Goal: Information Seeking & Learning: Find specific fact

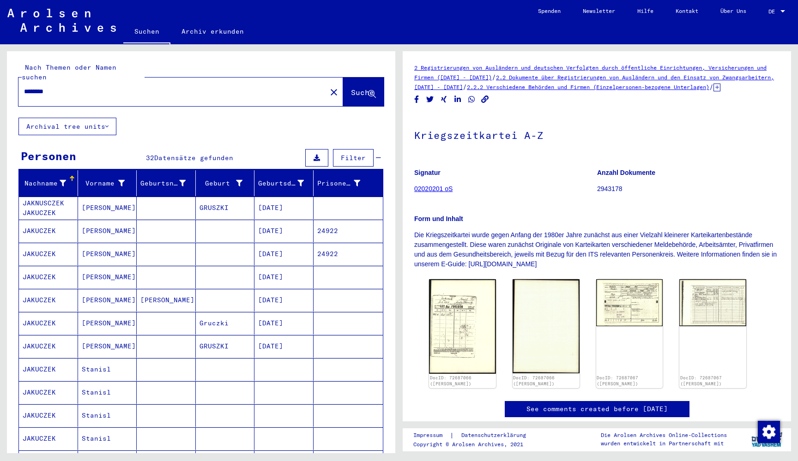
scroll to position [379, 0]
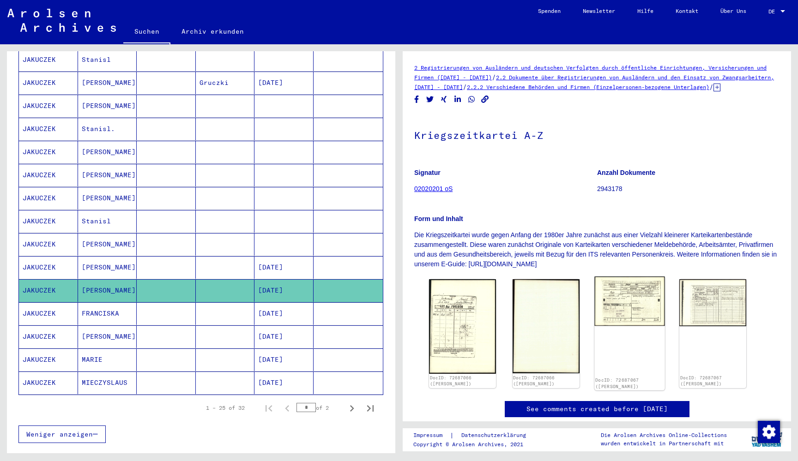
click at [623, 314] on img at bounding box center [629, 301] width 70 height 49
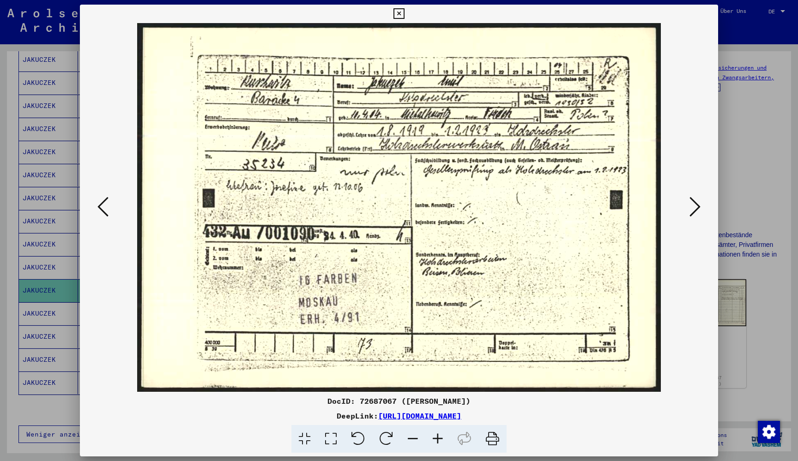
click at [691, 208] on icon at bounding box center [695, 207] width 11 height 22
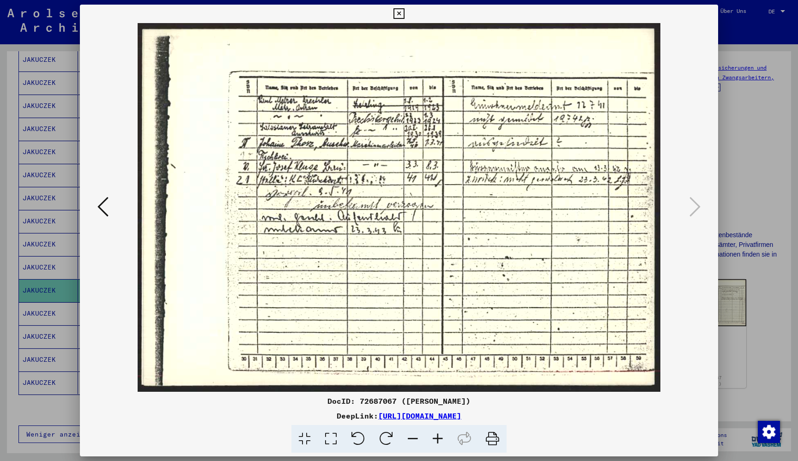
click at [407, 11] on button at bounding box center [399, 14] width 16 height 18
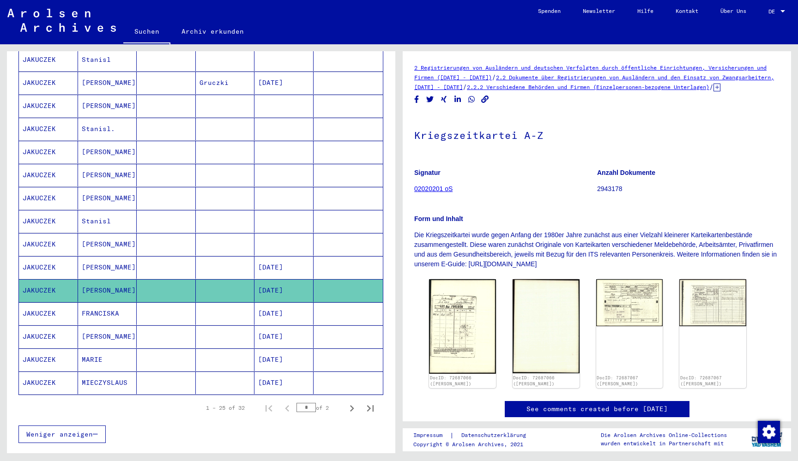
click at [181, 349] on mat-cell at bounding box center [166, 360] width 59 height 23
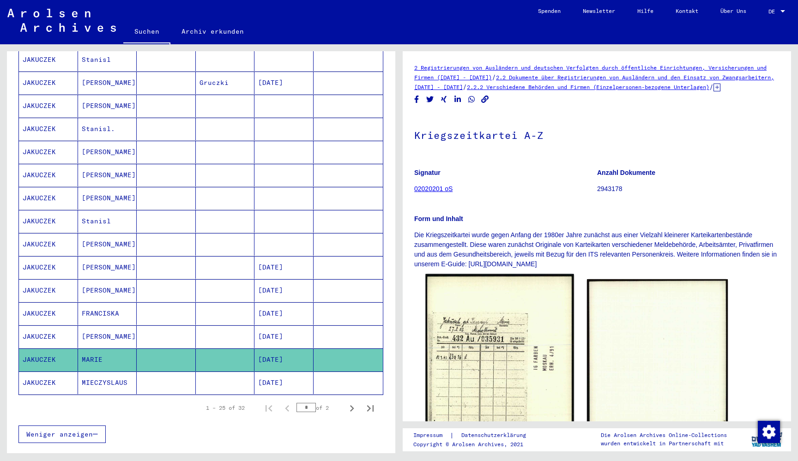
click at [487, 327] on img at bounding box center [499, 380] width 148 height 213
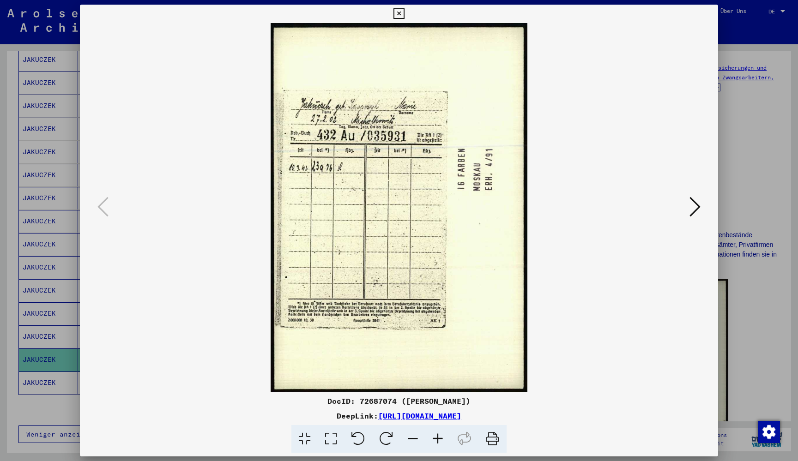
click at [404, 13] on icon at bounding box center [398, 13] width 11 height 11
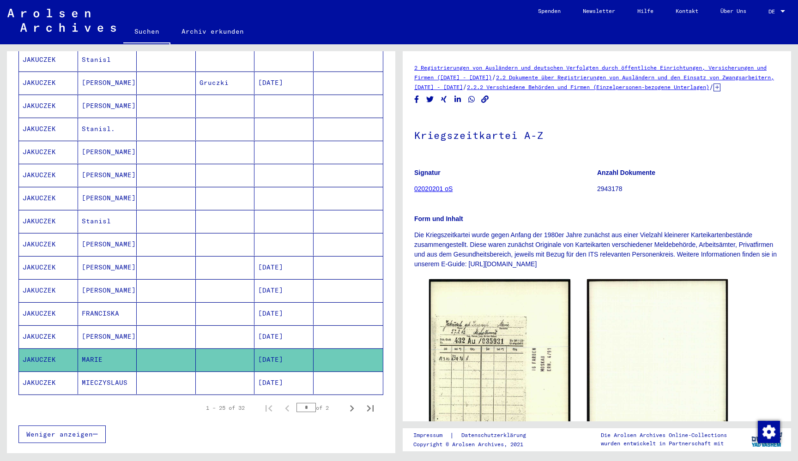
click at [172, 374] on mat-cell at bounding box center [166, 383] width 59 height 23
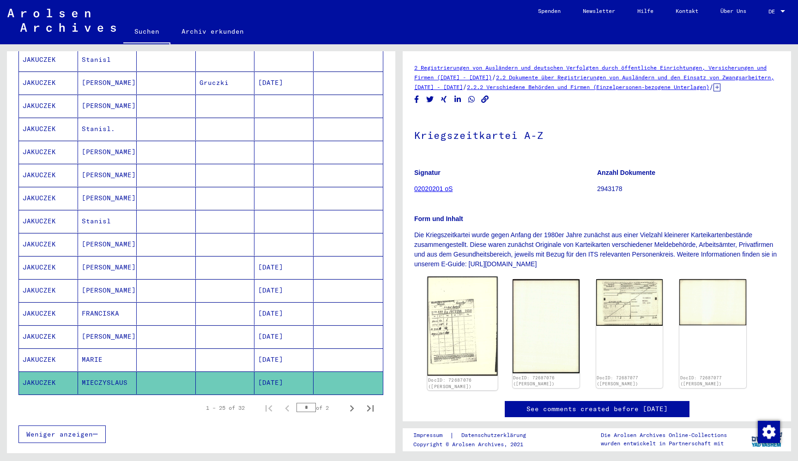
click at [436, 312] on img at bounding box center [462, 326] width 70 height 99
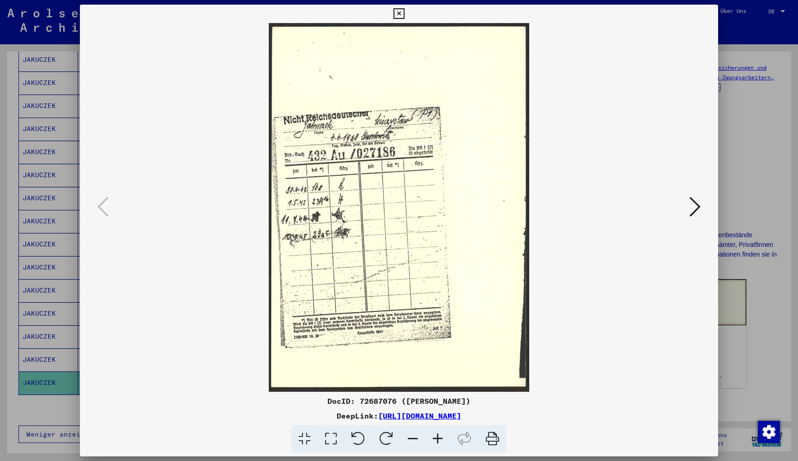
click at [691, 207] on icon at bounding box center [695, 207] width 11 height 22
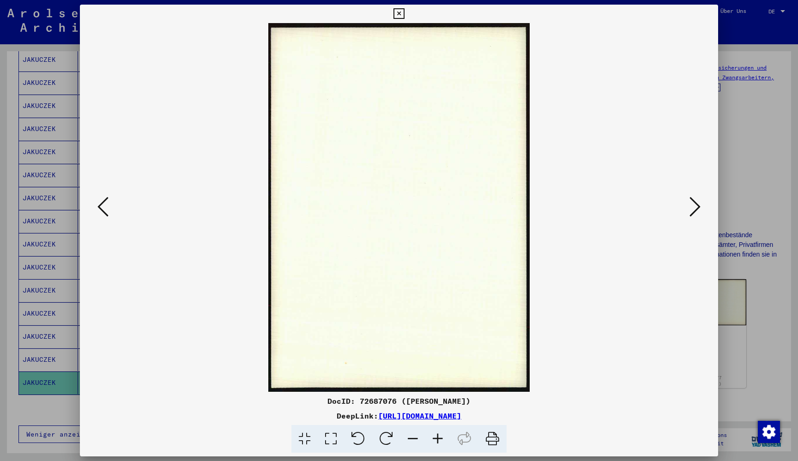
click at [691, 207] on icon at bounding box center [695, 207] width 11 height 22
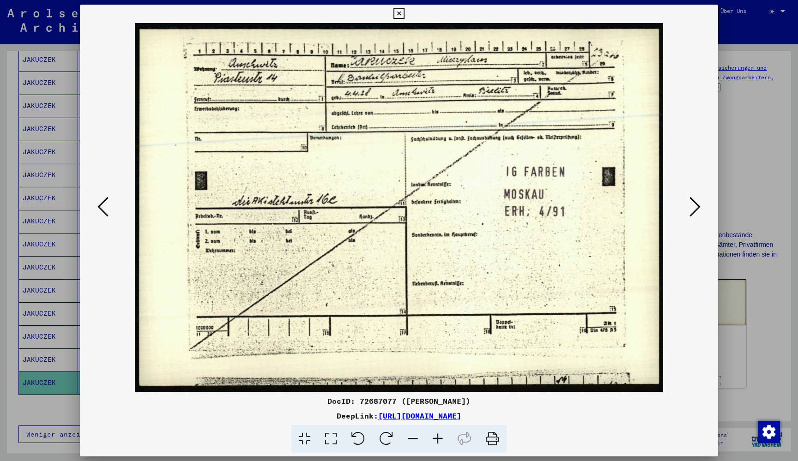
click at [404, 15] on icon at bounding box center [398, 13] width 11 height 11
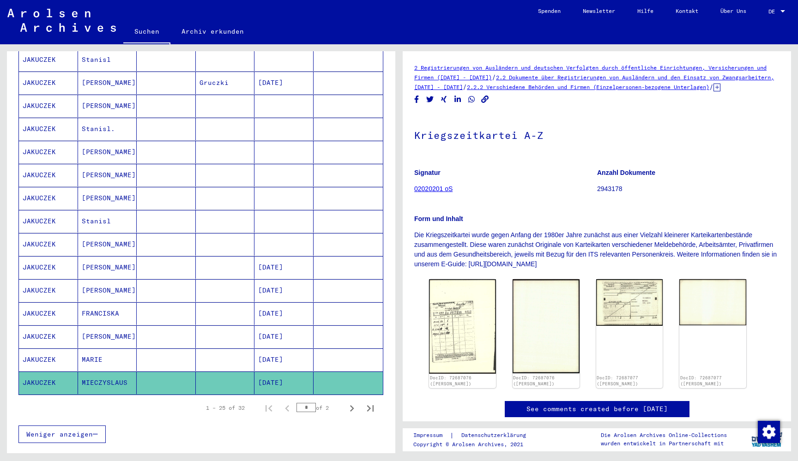
click at [213, 311] on mat-cell at bounding box center [225, 314] width 59 height 23
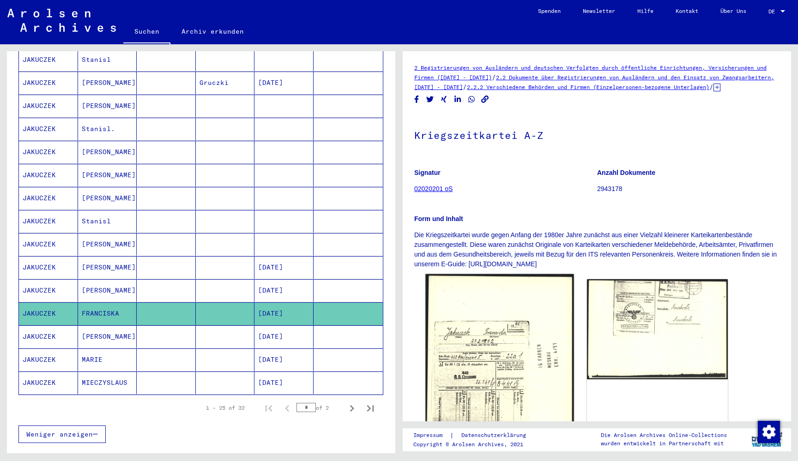
click at [489, 357] on img at bounding box center [499, 379] width 148 height 211
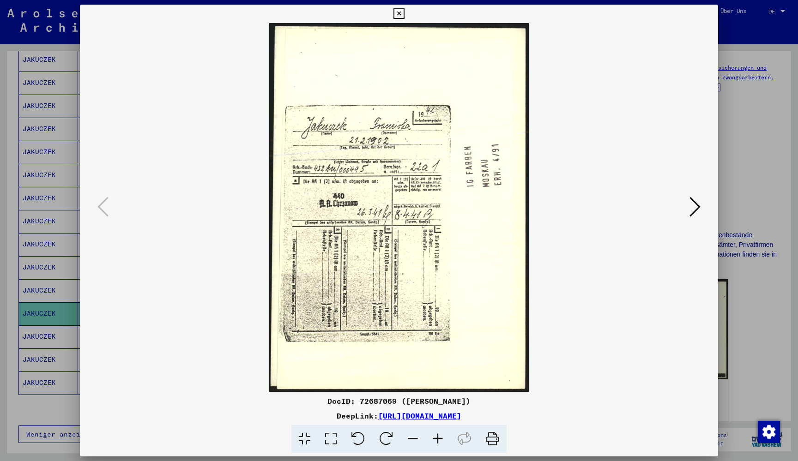
click at [694, 198] on icon at bounding box center [695, 207] width 11 height 22
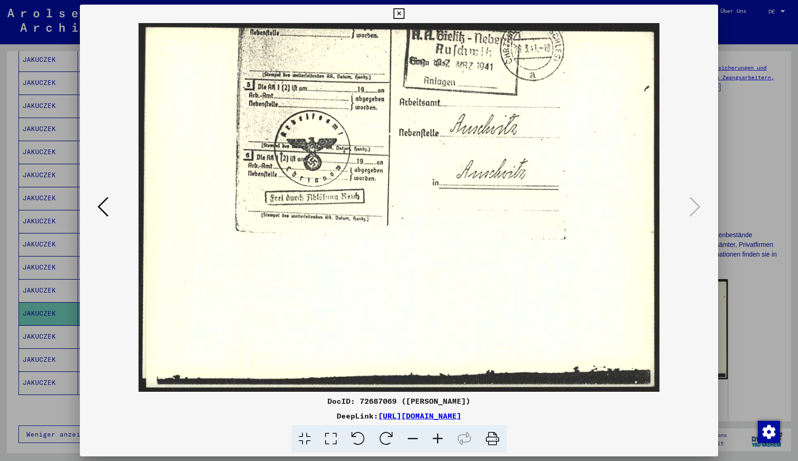
click at [404, 11] on icon at bounding box center [398, 13] width 11 height 11
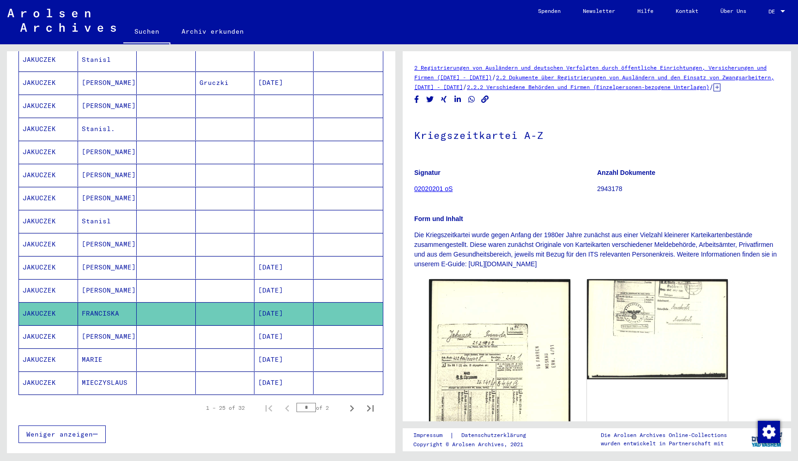
click at [139, 286] on mat-cell at bounding box center [166, 290] width 59 height 23
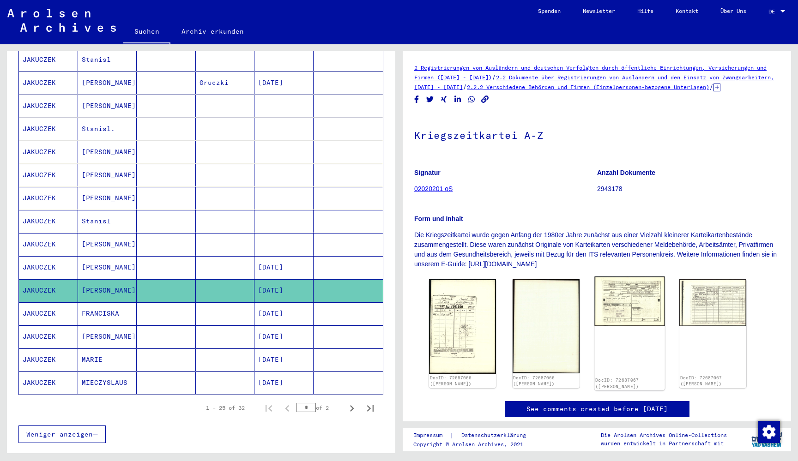
click at [633, 321] on img at bounding box center [629, 301] width 70 height 49
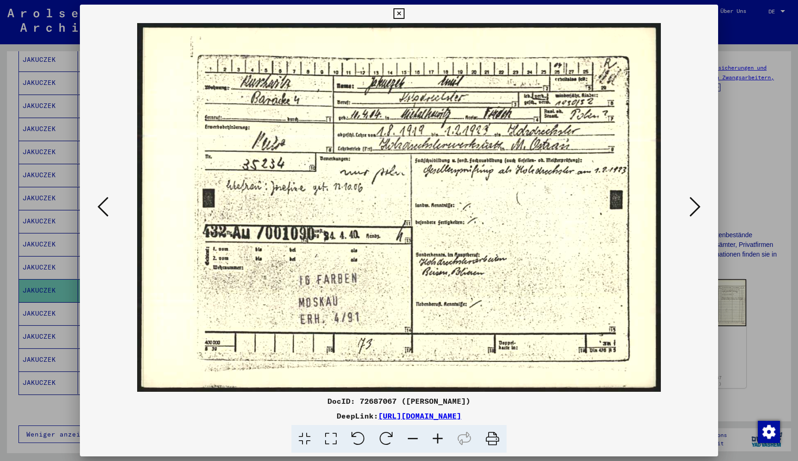
click at [696, 213] on icon at bounding box center [695, 207] width 11 height 22
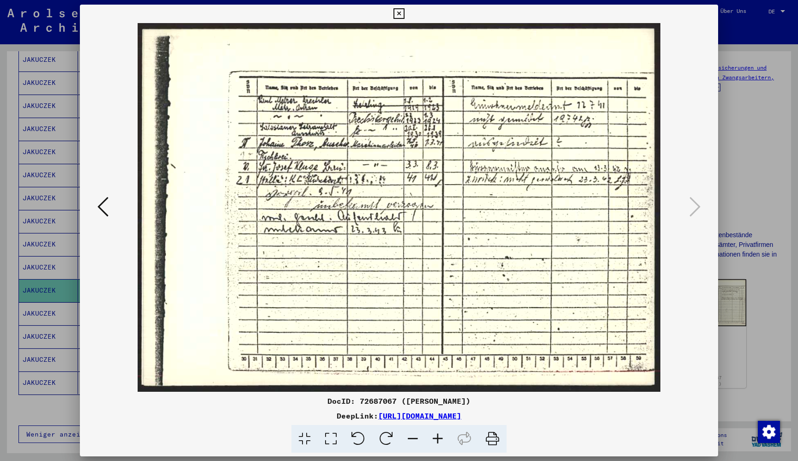
click at [404, 10] on icon at bounding box center [398, 13] width 11 height 11
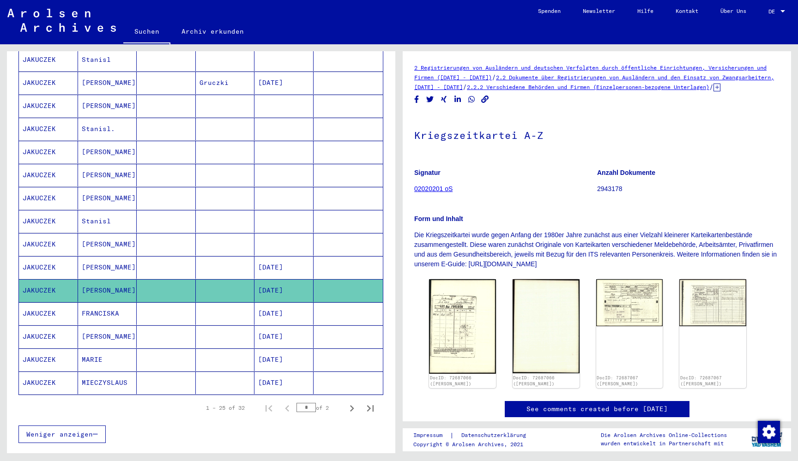
click at [289, 310] on mat-cell "[DATE]" at bounding box center [283, 314] width 59 height 23
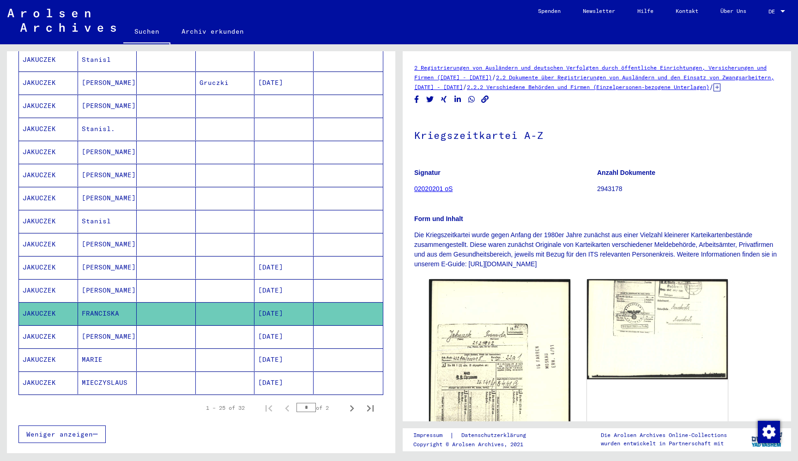
click at [254, 335] on mat-cell at bounding box center [225, 337] width 59 height 23
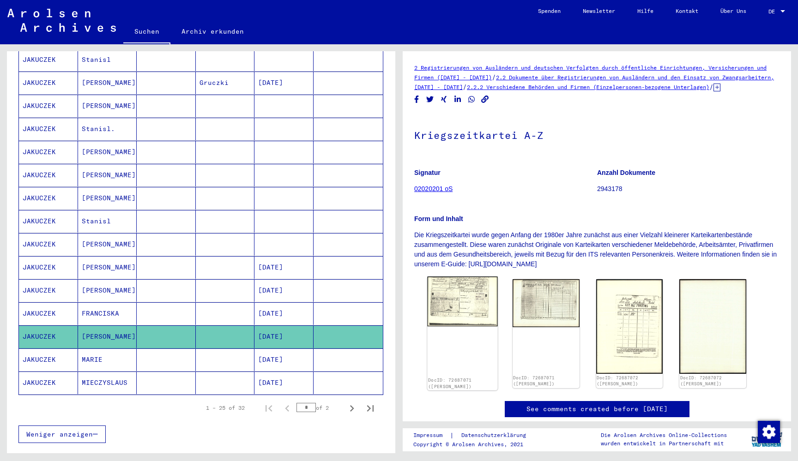
click at [462, 310] on img at bounding box center [462, 302] width 70 height 50
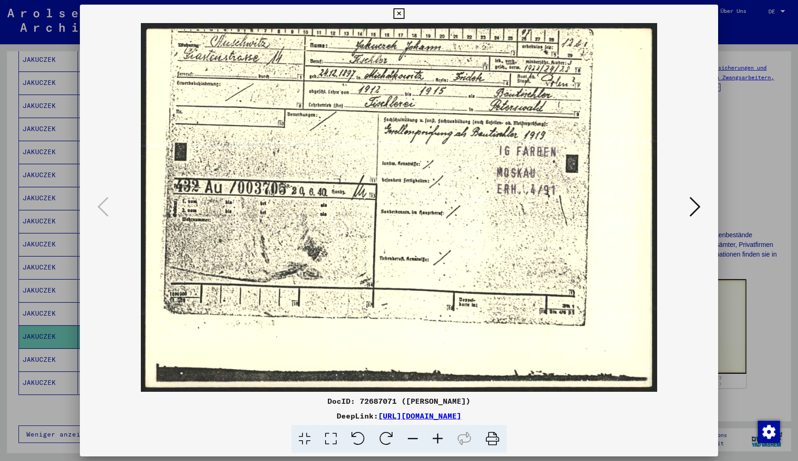
click at [697, 200] on icon at bounding box center [695, 207] width 11 height 22
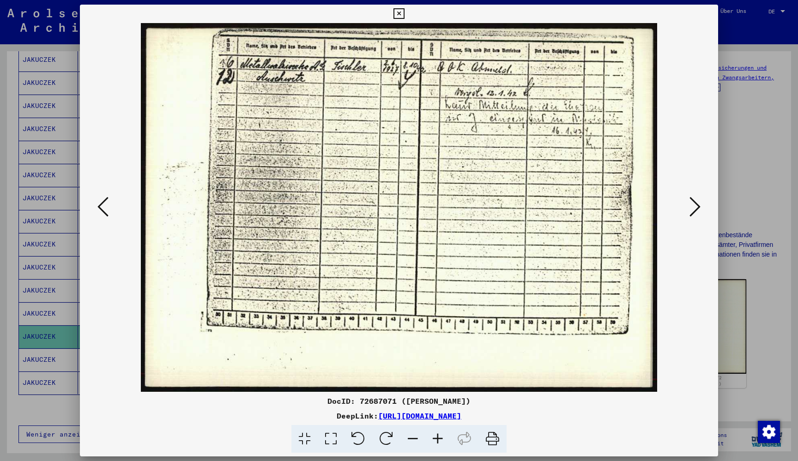
click at [697, 206] on icon at bounding box center [695, 207] width 11 height 22
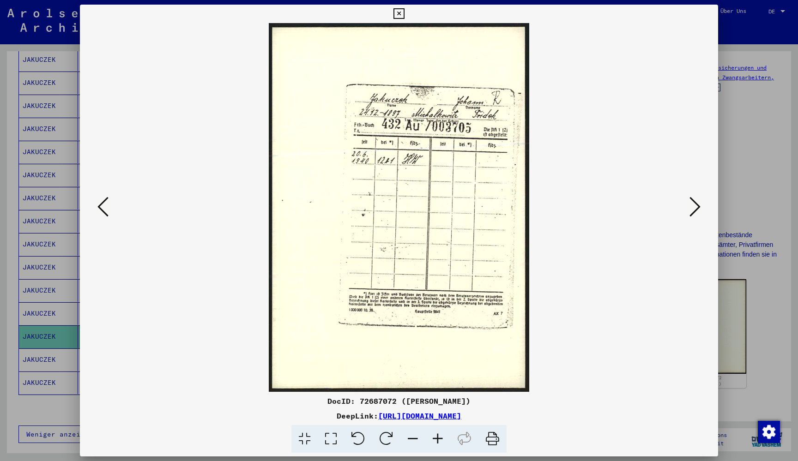
click at [697, 206] on icon at bounding box center [695, 207] width 11 height 22
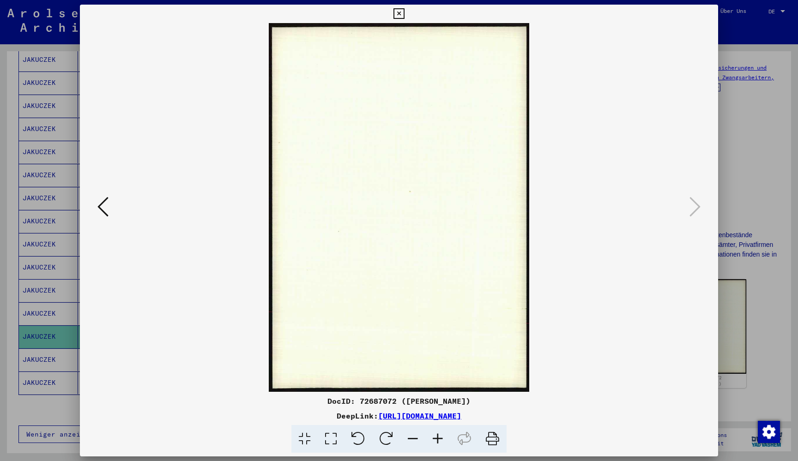
click at [108, 204] on icon at bounding box center [102, 207] width 11 height 22
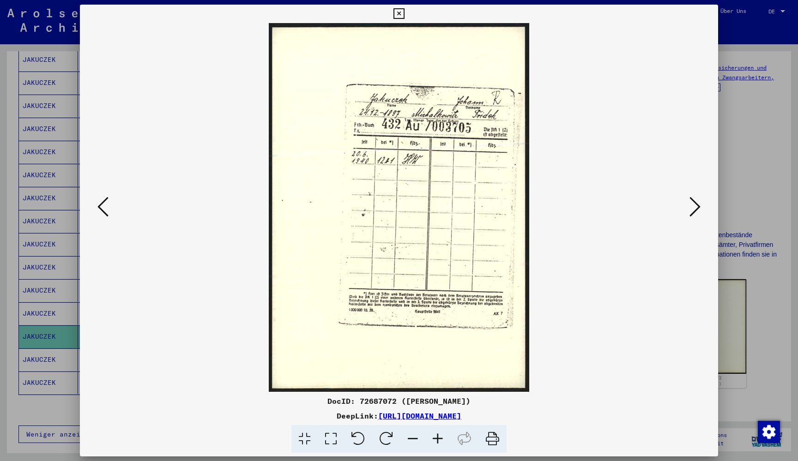
click at [108, 204] on icon at bounding box center [102, 207] width 11 height 22
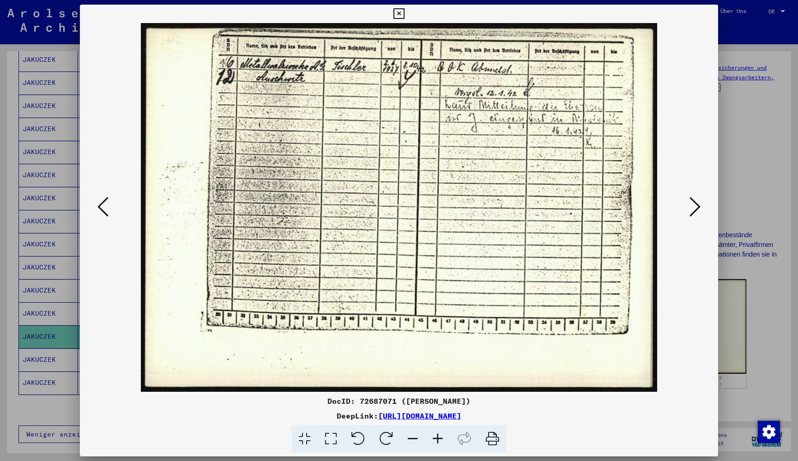
click at [109, 204] on button at bounding box center [103, 207] width 17 height 26
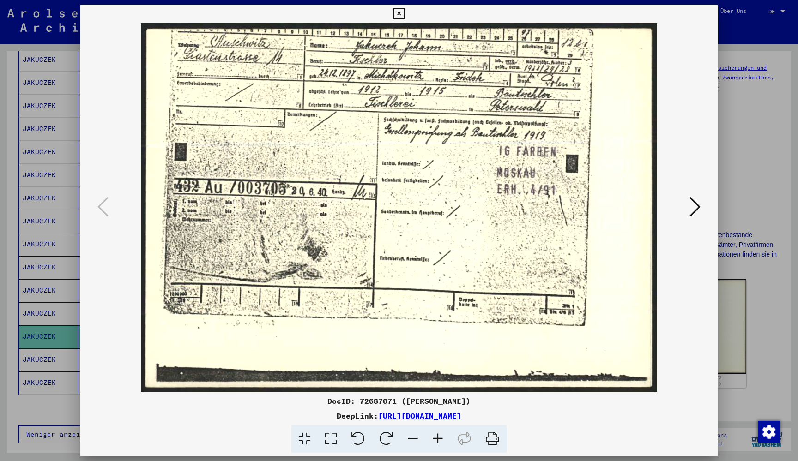
click at [404, 15] on icon at bounding box center [398, 13] width 11 height 11
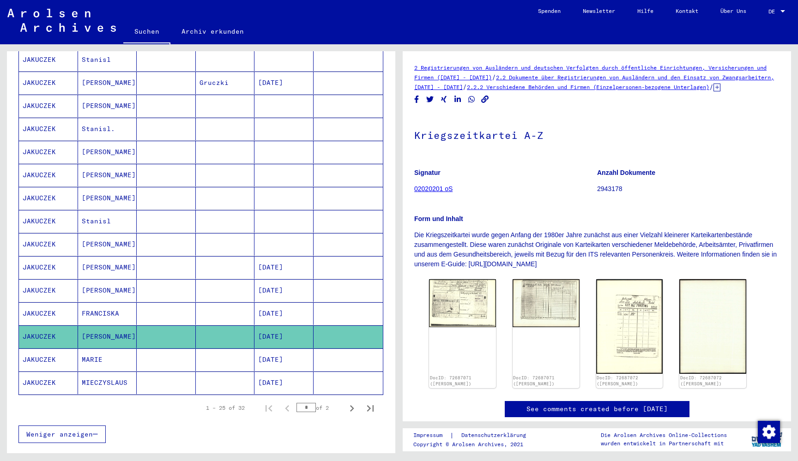
click at [239, 349] on mat-cell at bounding box center [225, 360] width 59 height 23
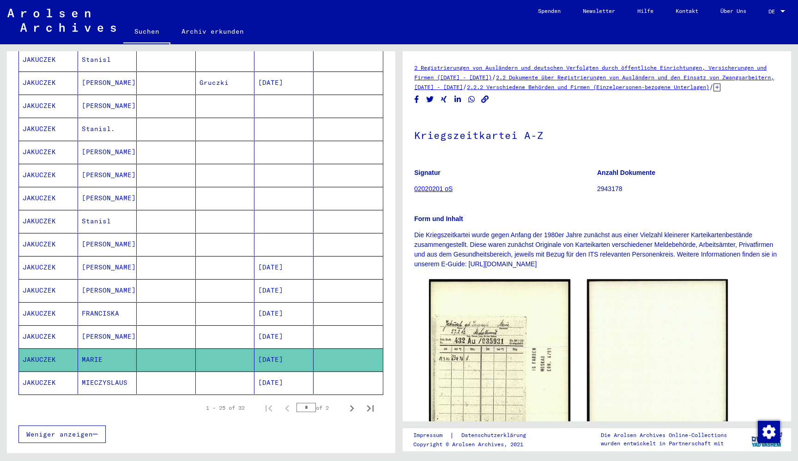
click at [273, 372] on mat-cell "[DATE]" at bounding box center [283, 383] width 59 height 23
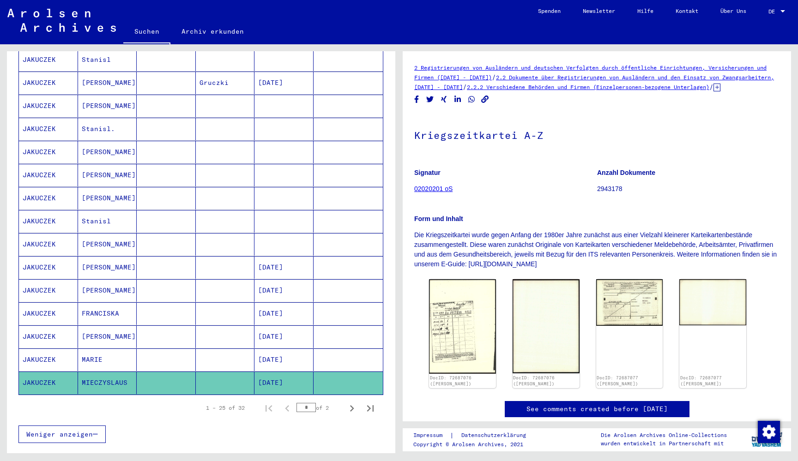
click at [202, 284] on mat-cell at bounding box center [225, 290] width 59 height 23
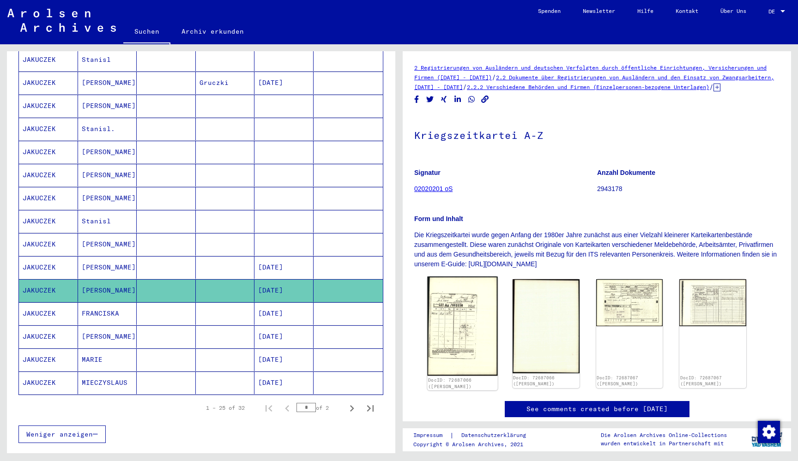
click at [470, 344] on img at bounding box center [462, 326] width 70 height 99
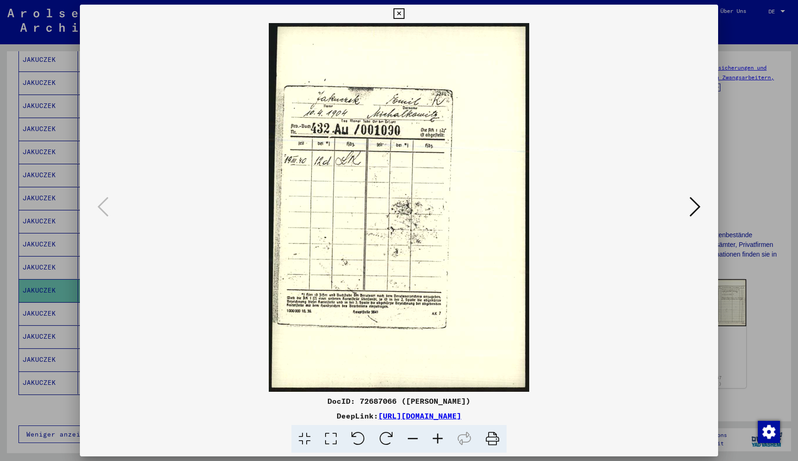
click at [404, 14] on icon at bounding box center [398, 13] width 11 height 11
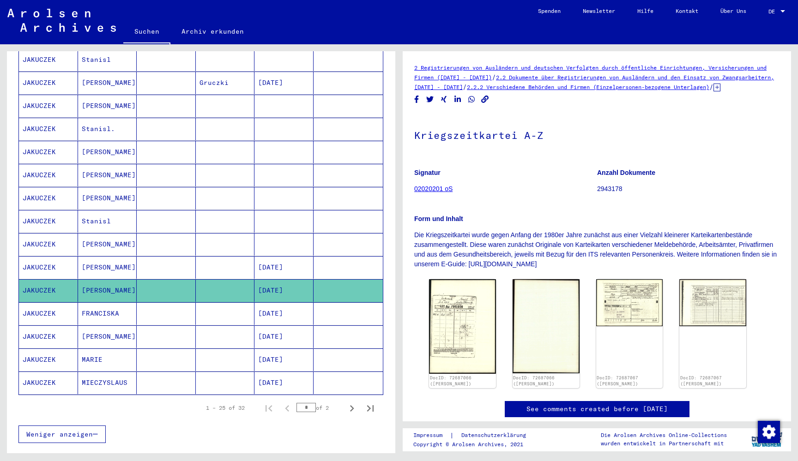
click at [259, 258] on mat-cell "[DATE]" at bounding box center [283, 267] width 59 height 23
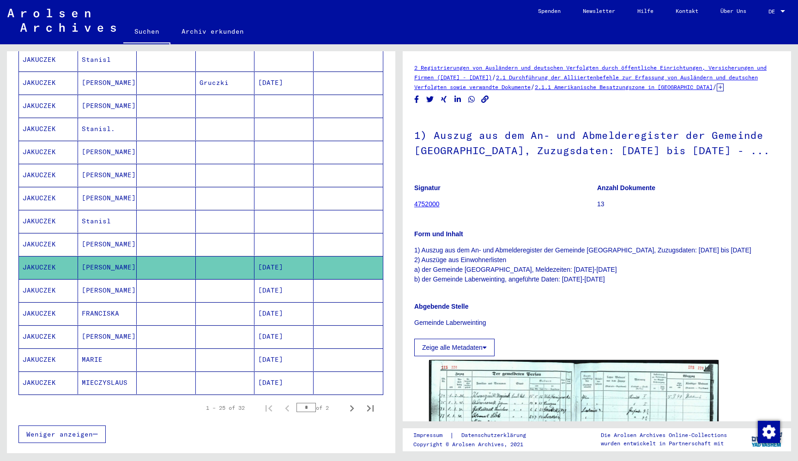
click at [242, 282] on mat-cell at bounding box center [225, 290] width 59 height 23
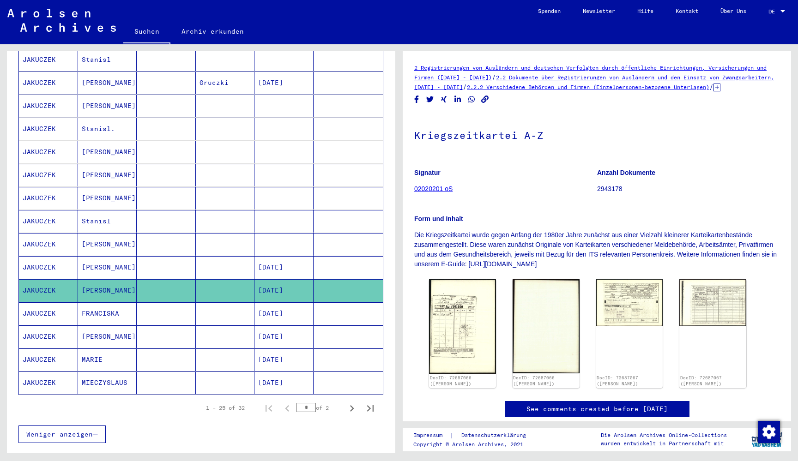
click at [235, 303] on mat-cell at bounding box center [225, 314] width 59 height 23
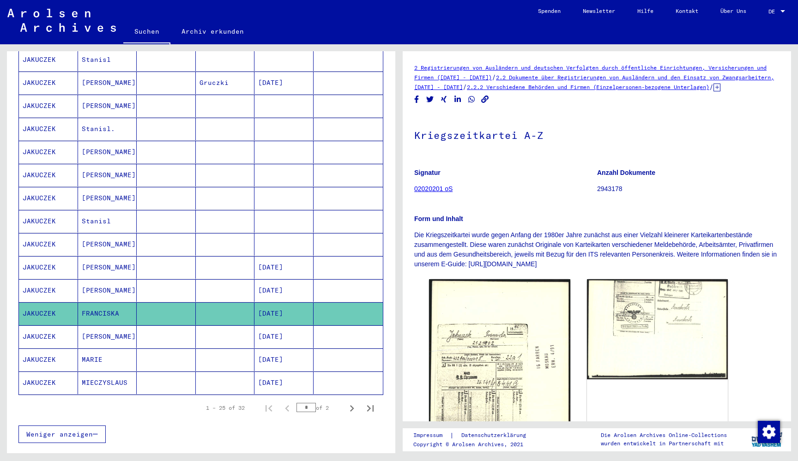
click at [343, 313] on mat-cell at bounding box center [349, 314] width 70 height 23
click at [341, 326] on mat-cell at bounding box center [349, 337] width 70 height 23
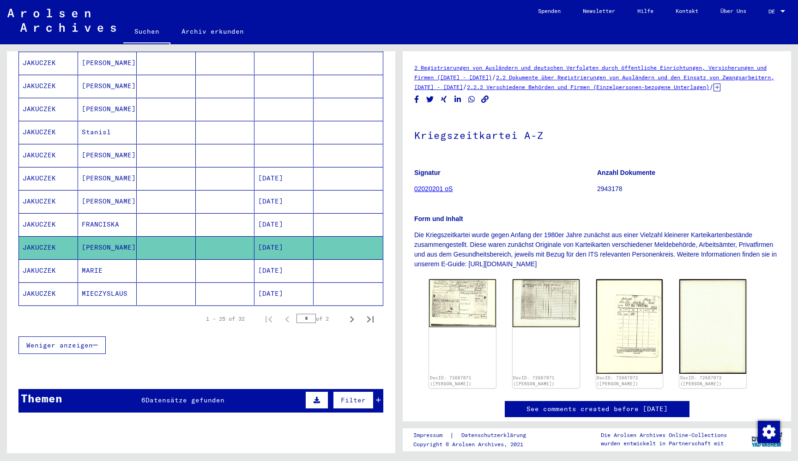
scroll to position [416, 0]
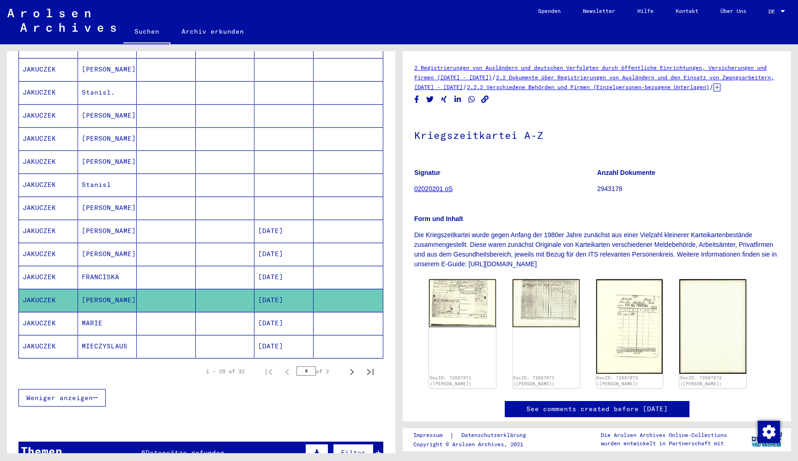
click at [184, 335] on mat-cell at bounding box center [166, 346] width 59 height 23
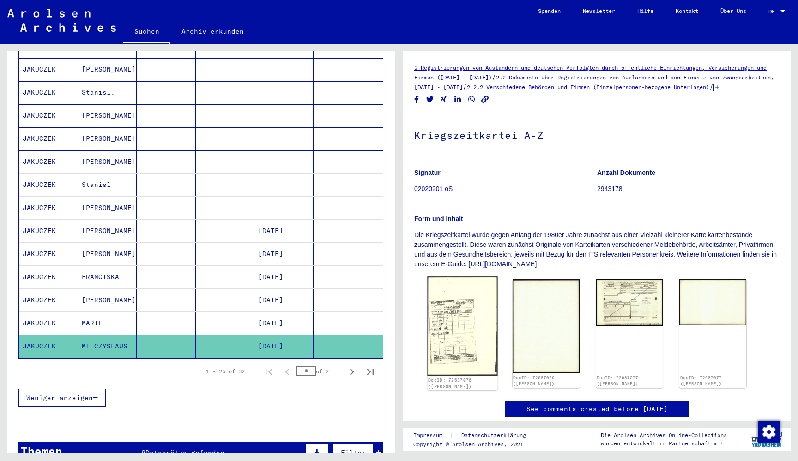
click at [478, 334] on img at bounding box center [462, 326] width 70 height 99
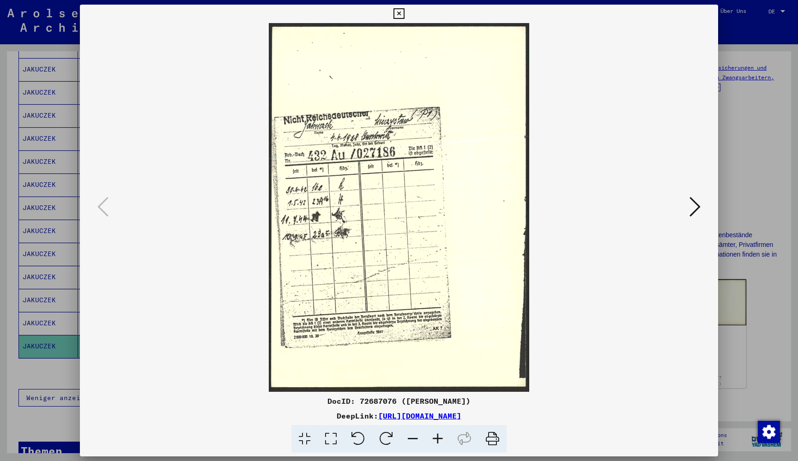
click at [404, 15] on icon at bounding box center [398, 13] width 11 height 11
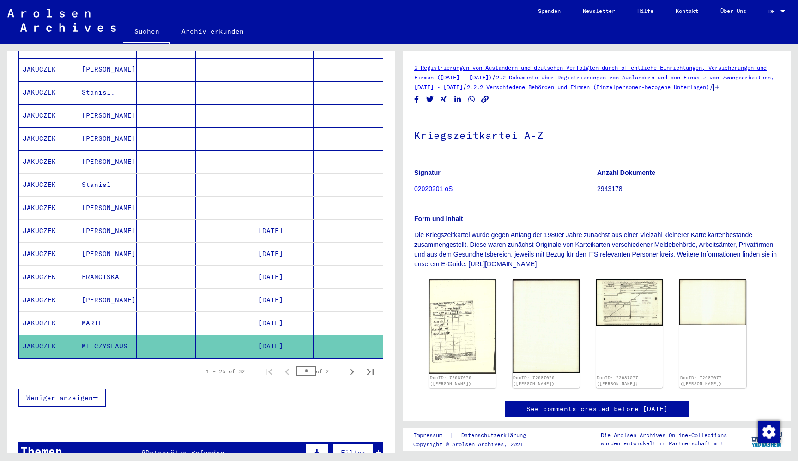
click at [215, 321] on mat-cell at bounding box center [225, 323] width 59 height 23
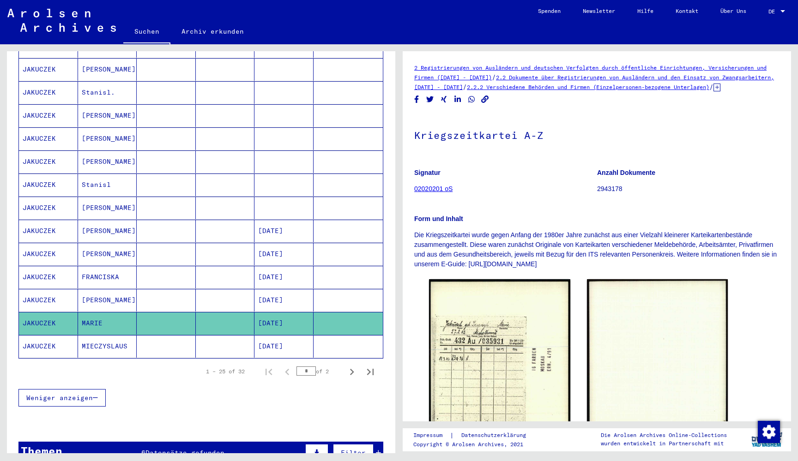
click at [187, 289] on mat-cell at bounding box center [166, 300] width 59 height 23
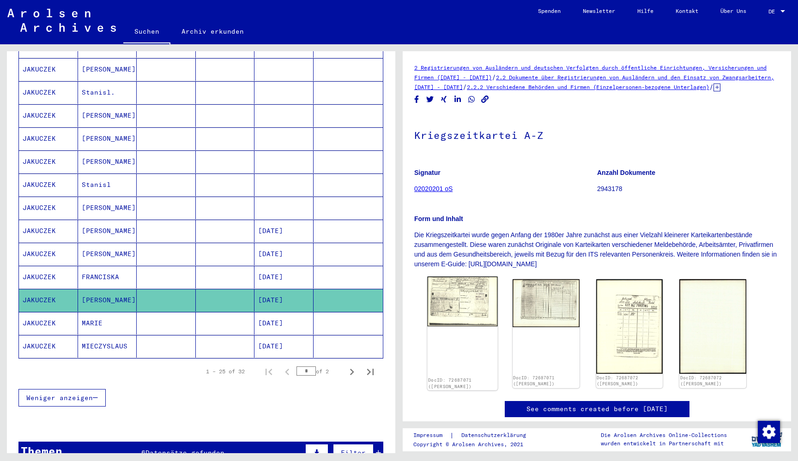
click at [449, 315] on img at bounding box center [462, 302] width 70 height 50
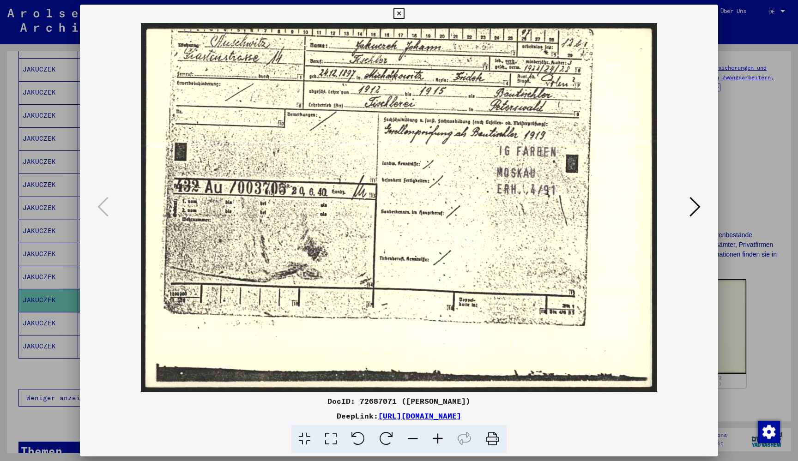
click at [693, 206] on icon at bounding box center [695, 207] width 11 height 22
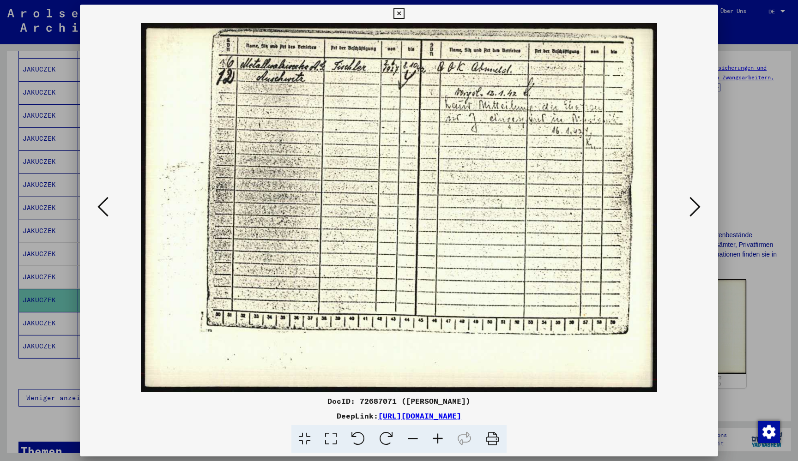
click at [404, 15] on icon at bounding box center [398, 13] width 11 height 11
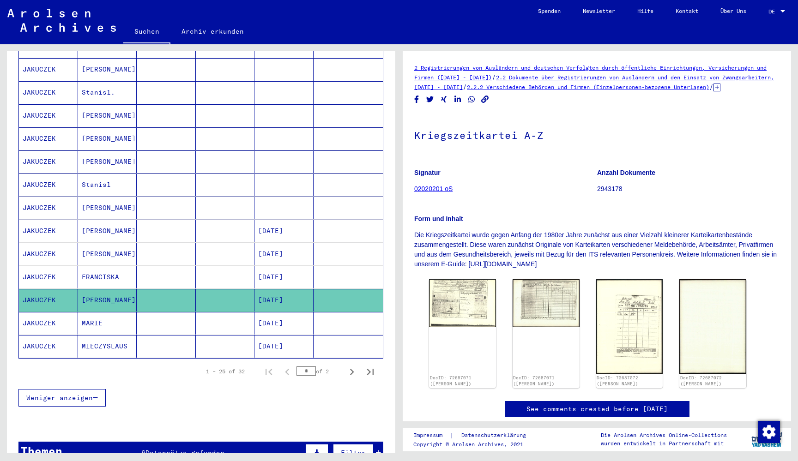
click at [303, 272] on mat-cell "[DATE]" at bounding box center [283, 277] width 59 height 23
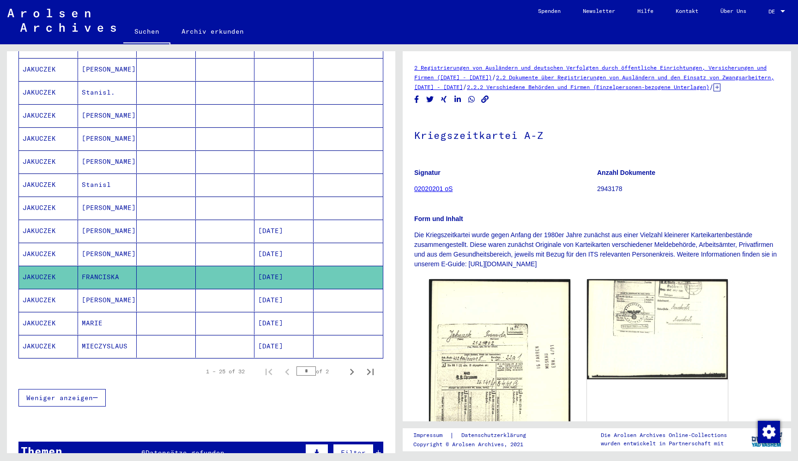
click at [277, 220] on mat-cell "[DATE]" at bounding box center [283, 231] width 59 height 23
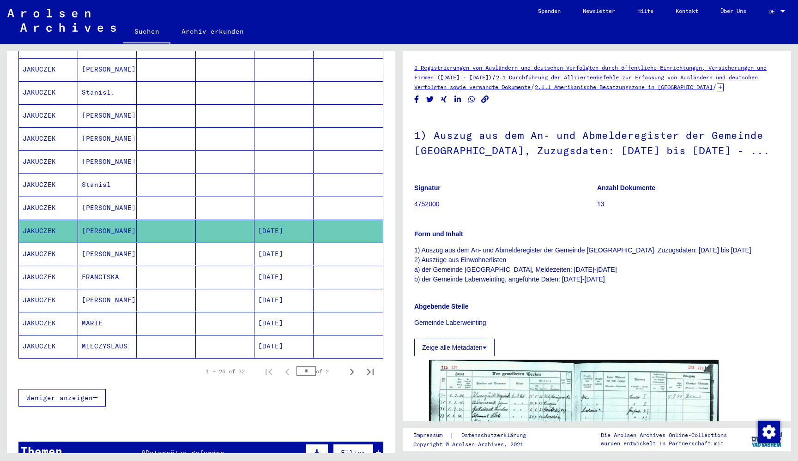
click at [273, 243] on mat-cell "[DATE]" at bounding box center [283, 254] width 59 height 23
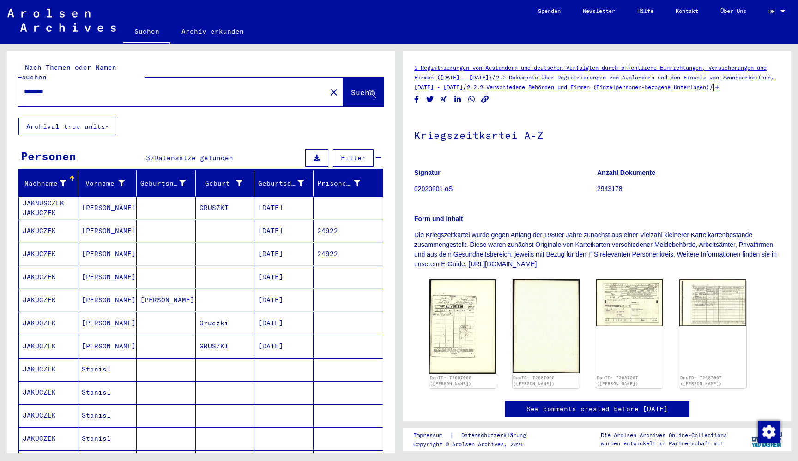
click at [280, 243] on mat-cell "[DATE]" at bounding box center [283, 254] width 59 height 23
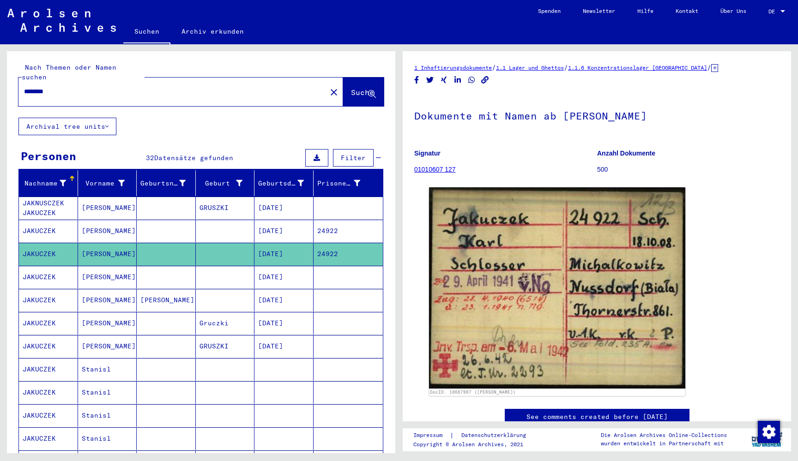
click at [273, 266] on mat-cell "[DATE]" at bounding box center [283, 277] width 59 height 23
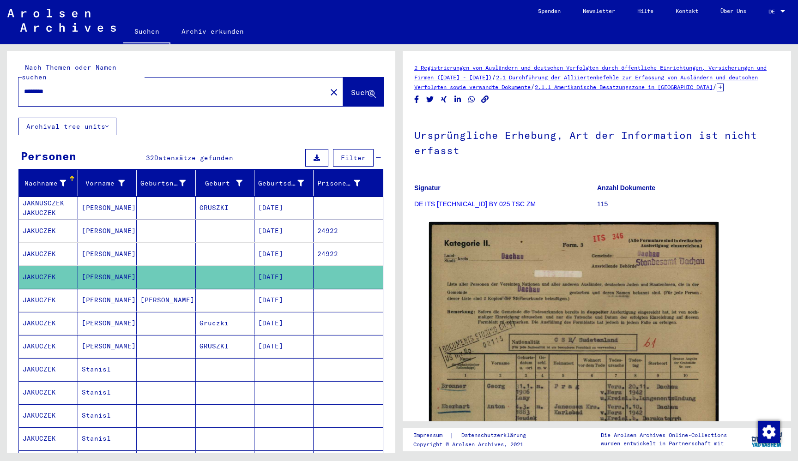
click at [271, 272] on mat-cell "[DATE]" at bounding box center [283, 277] width 59 height 23
click at [263, 297] on mat-cell "[DATE]" at bounding box center [283, 300] width 59 height 23
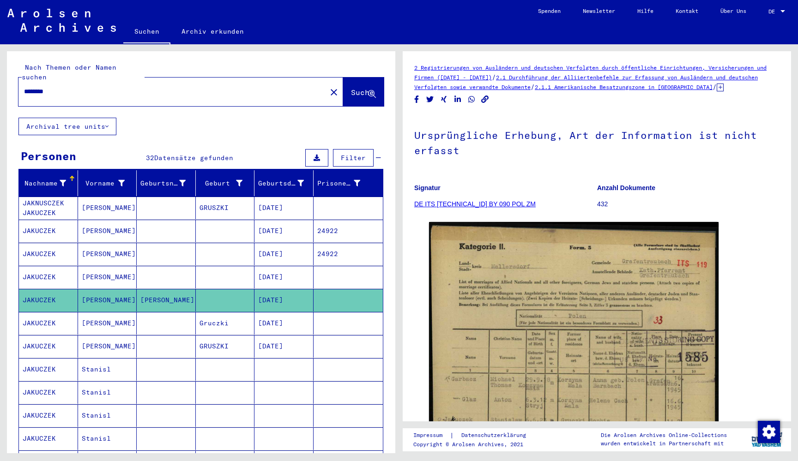
click at [257, 312] on mat-cell "[DATE]" at bounding box center [283, 323] width 59 height 23
